Goal: Check status: Check status

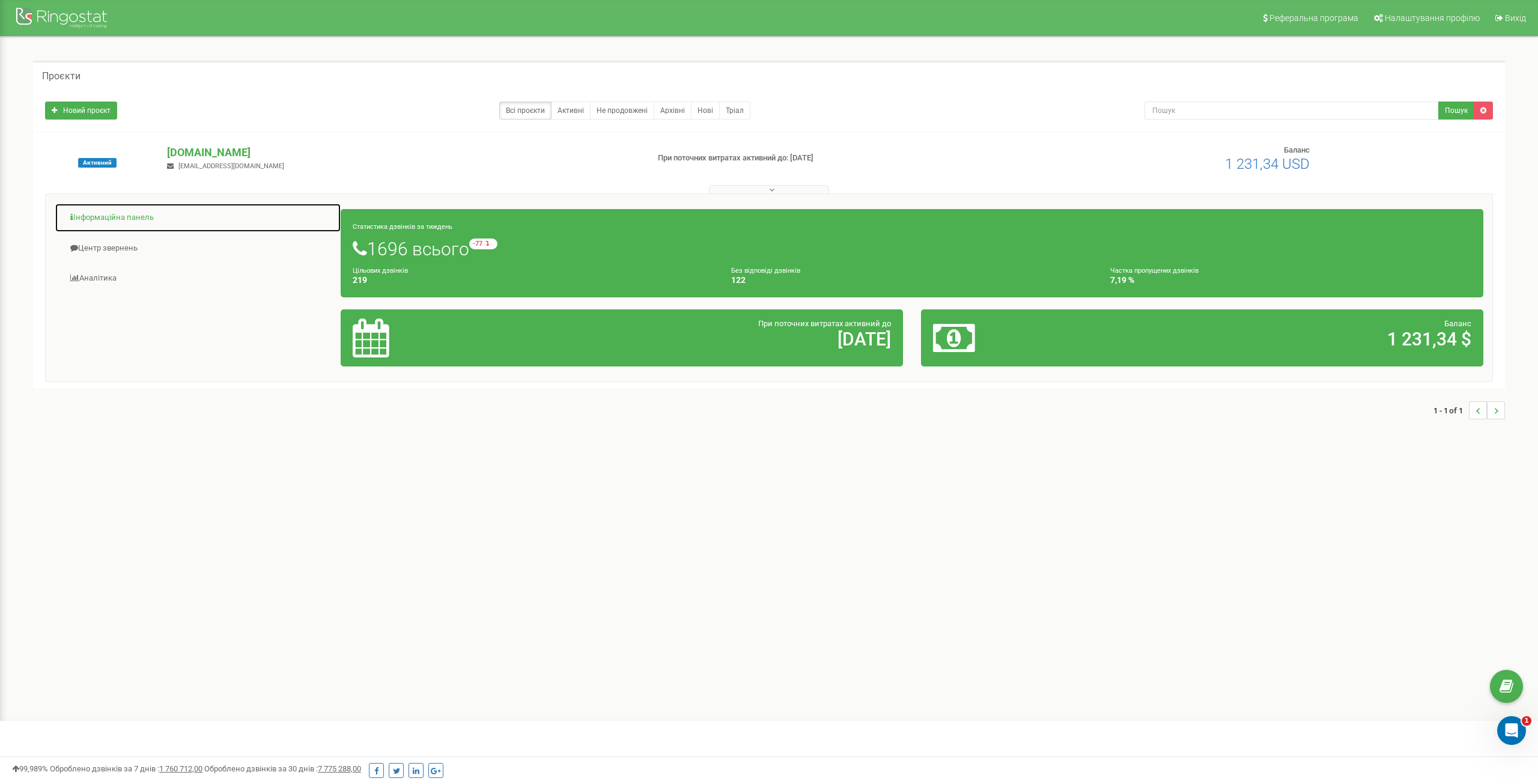
click at [122, 216] on link "Інформаційна панель" at bounding box center [198, 218] width 286 height 29
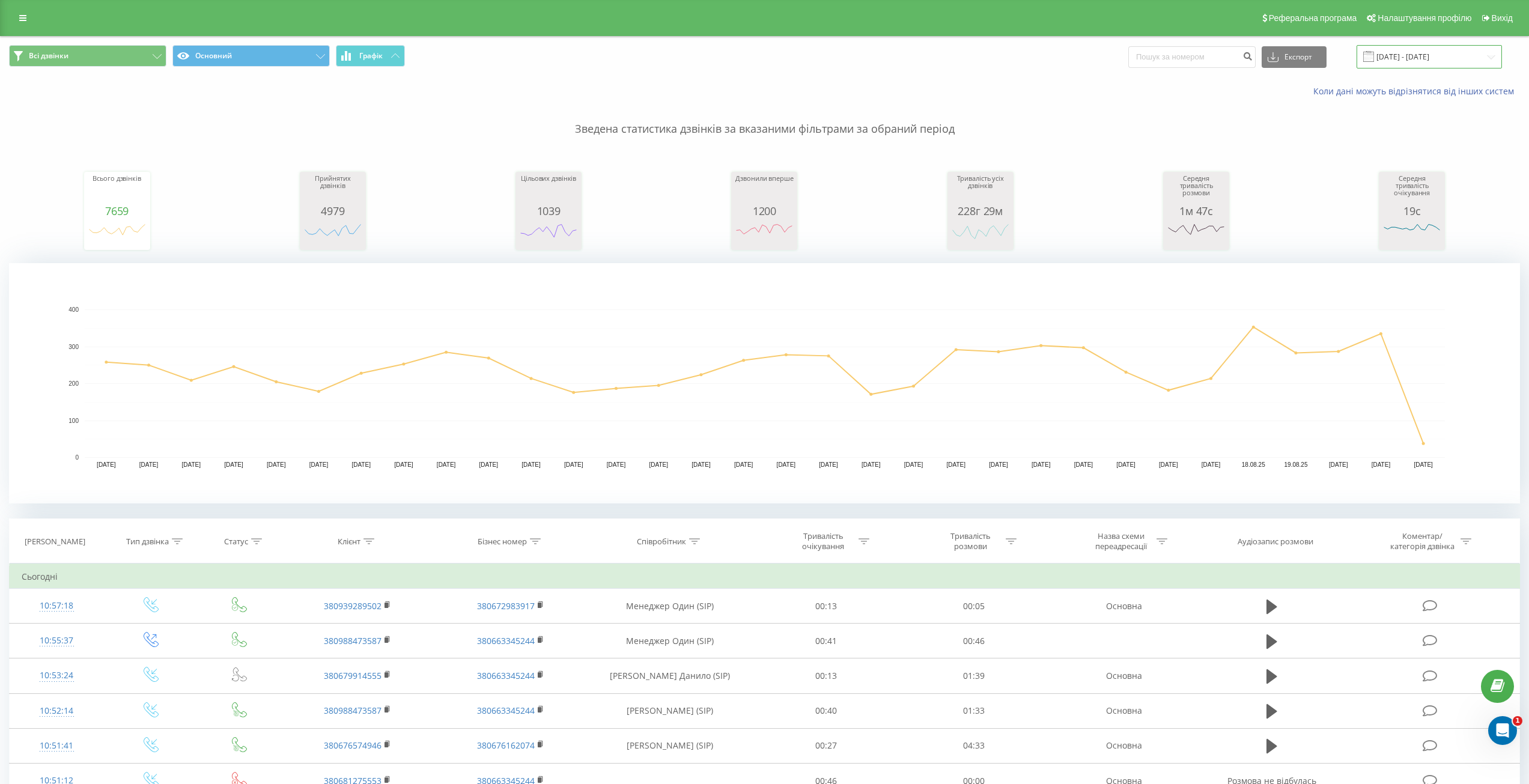
click at [1447, 58] on input "22.07.2025 - 22.08.2025" at bounding box center [1429, 57] width 146 height 24
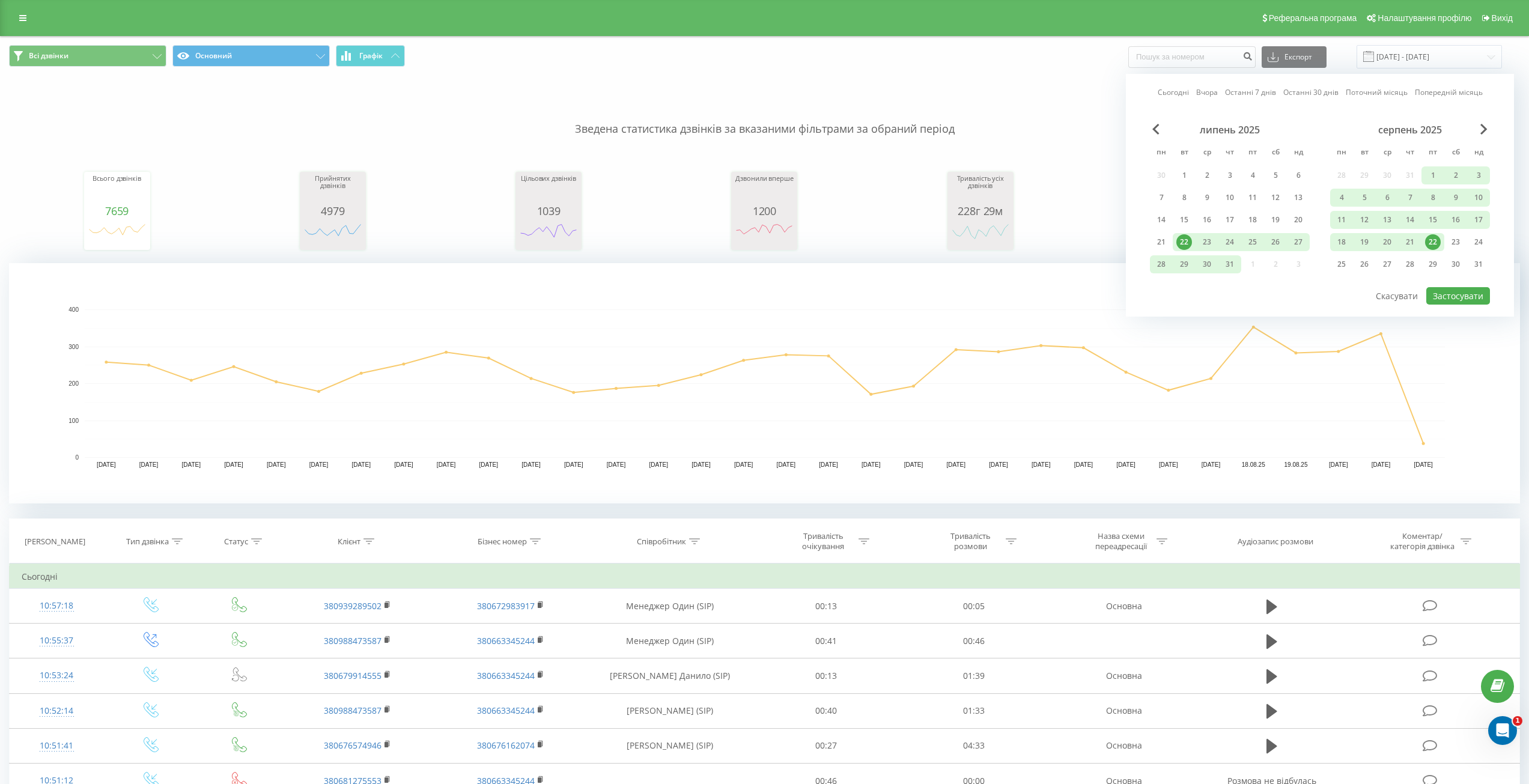
click at [1430, 244] on div "22" at bounding box center [1432, 242] width 15 height 15
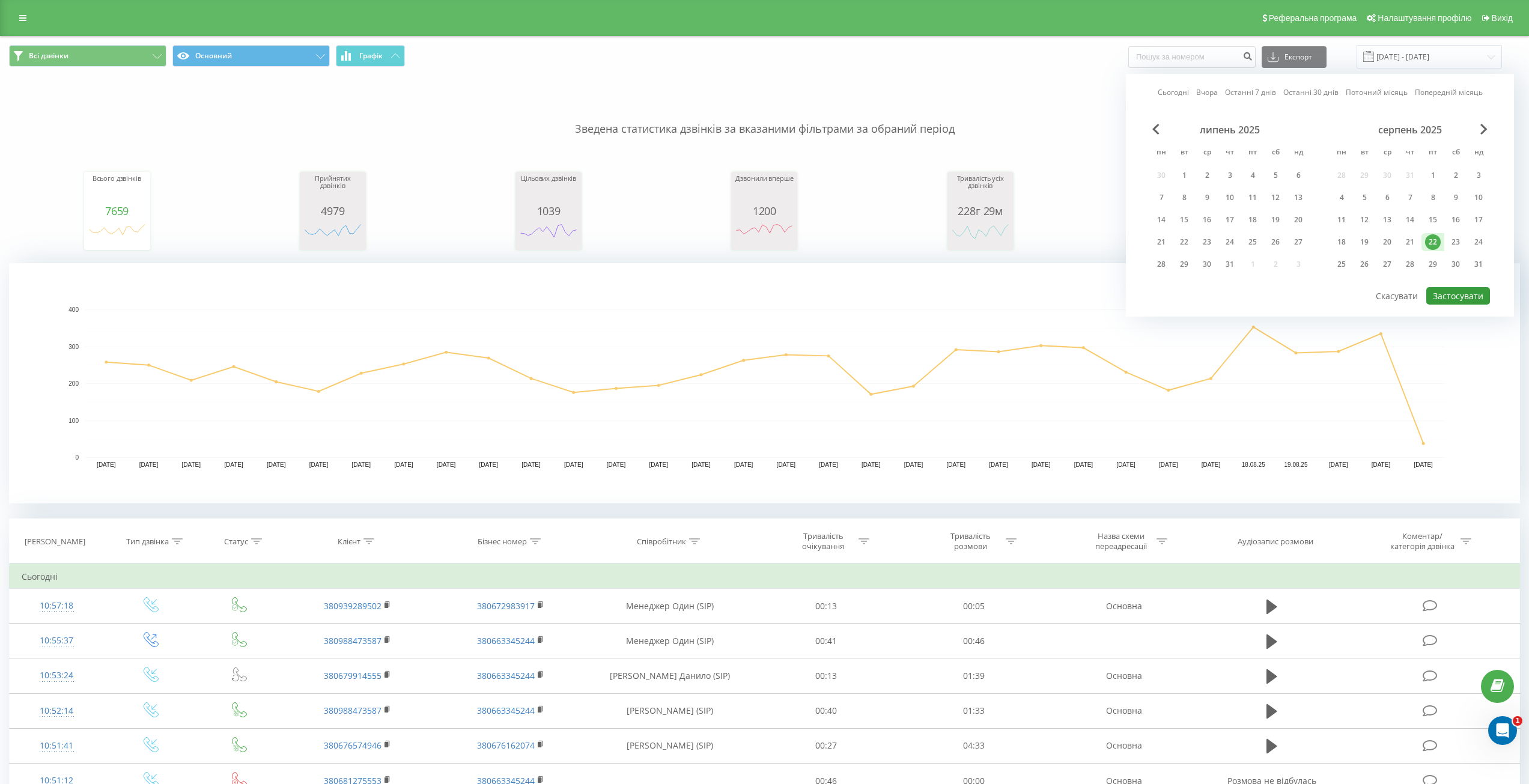
click at [1463, 299] on button "Застосувати" at bounding box center [1458, 296] width 64 height 17
type input "22.08.2025 - 22.08.2025"
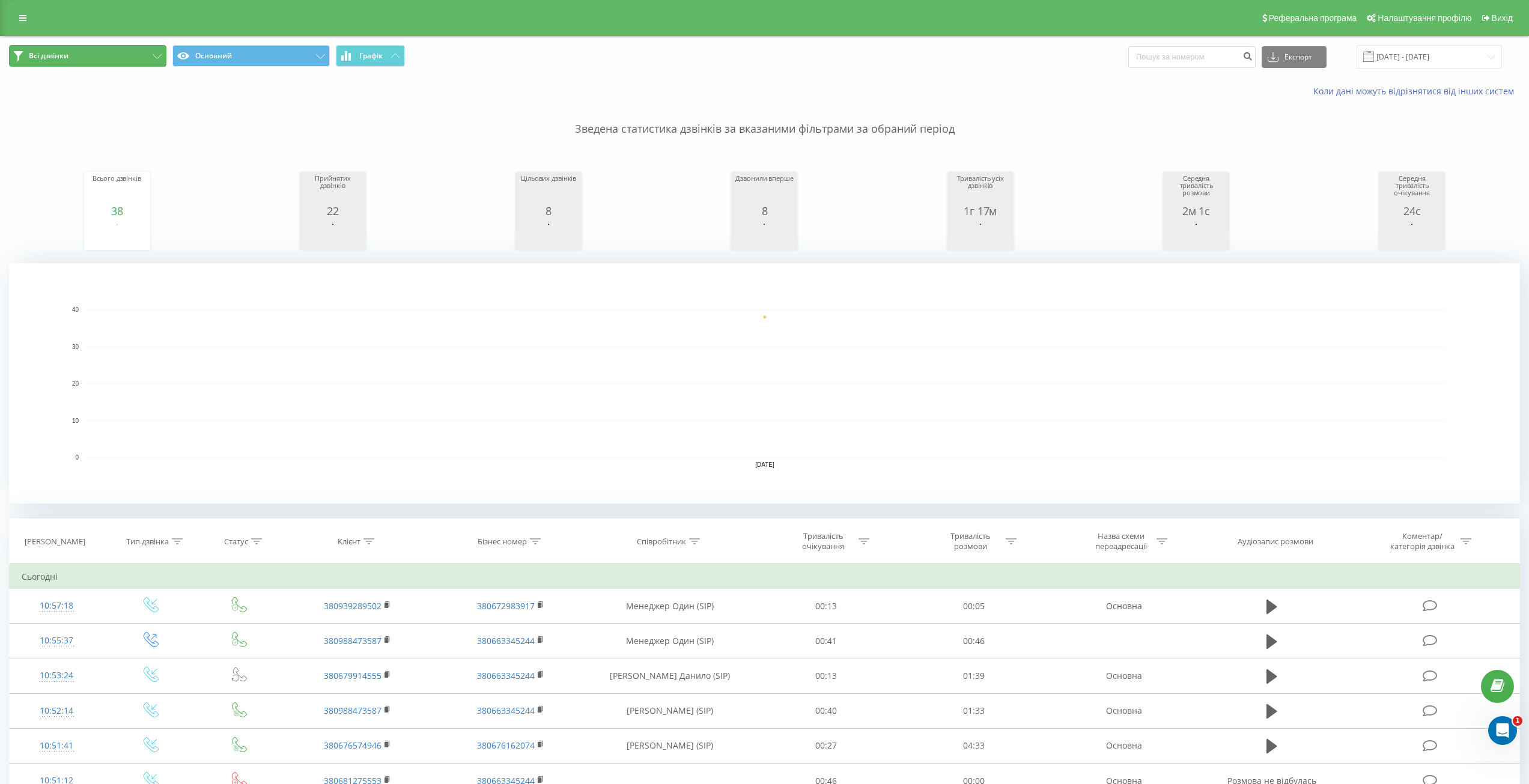
click at [133, 61] on button "Всі дзвінки" at bounding box center [88, 56] width 157 height 22
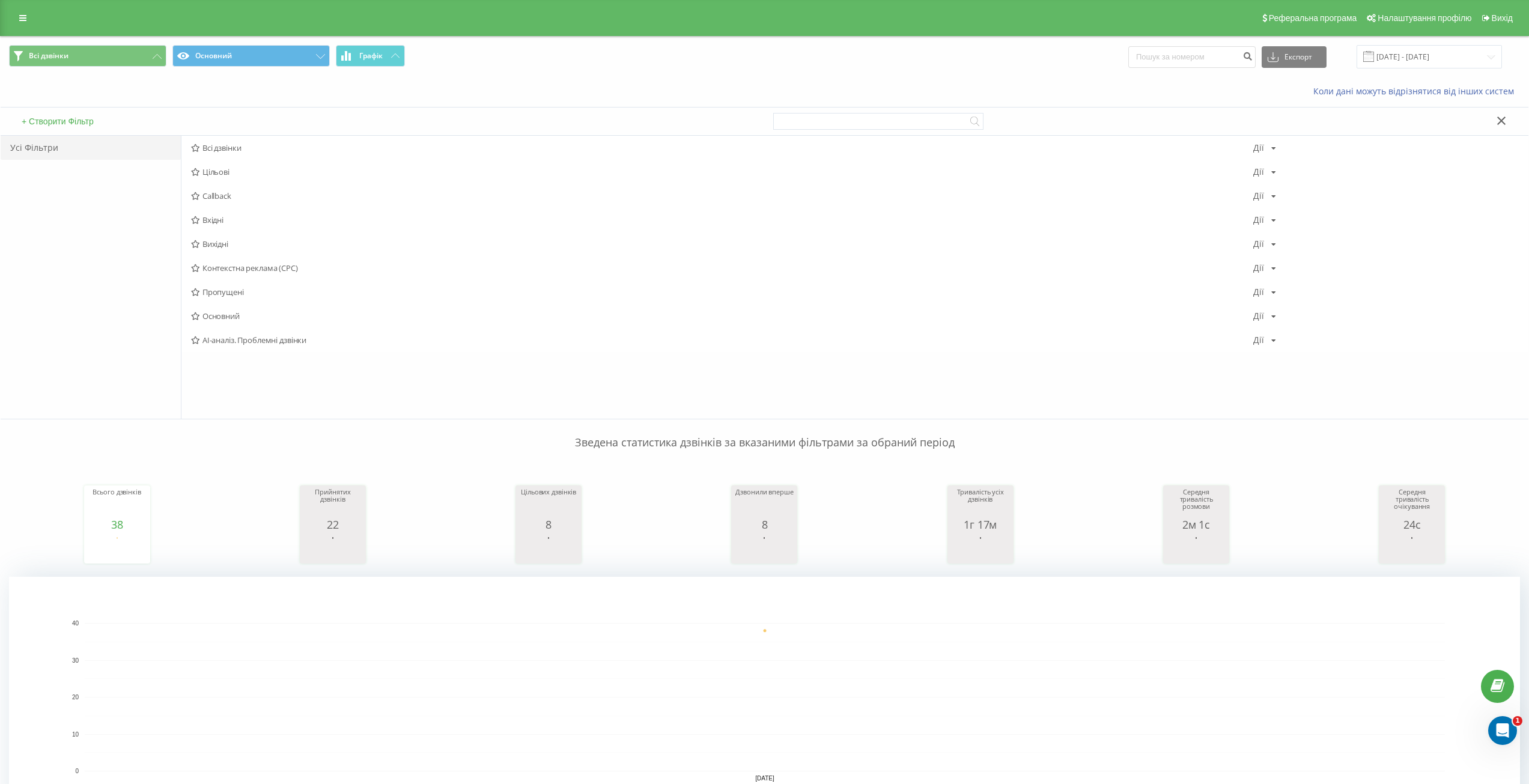
drag, startPoint x: 213, startPoint y: 218, endPoint x: 227, endPoint y: 219, distance: 14.0
click at [215, 217] on span "Вхідні" at bounding box center [722, 220] width 1062 height 9
